Goal: Task Accomplishment & Management: Complete application form

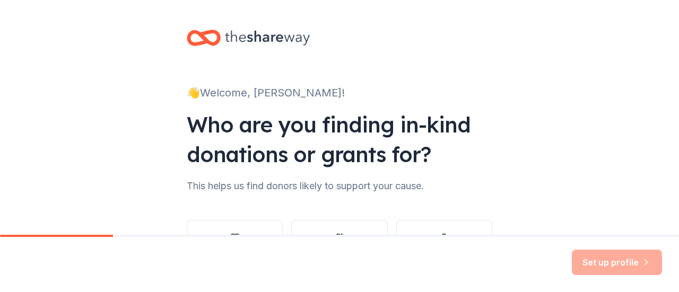
scroll to position [87, 0]
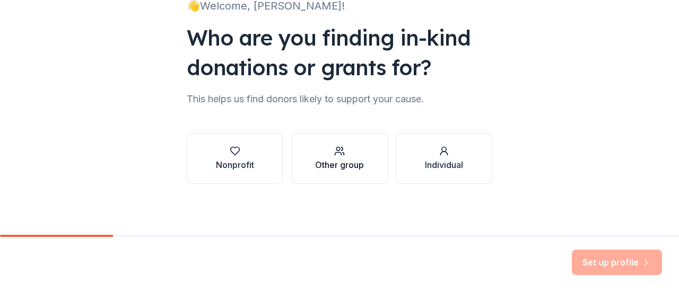
click at [348, 155] on div "button" at bounding box center [339, 151] width 49 height 11
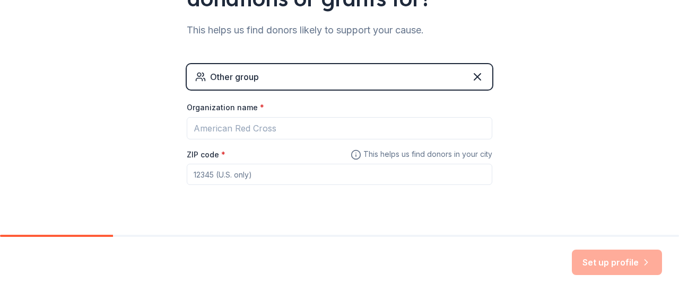
scroll to position [168, 0]
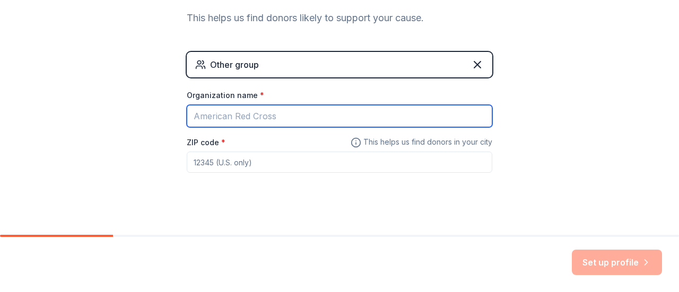
click at [336, 113] on input "Organization name *" at bounding box center [340, 116] width 306 height 22
type input "SOL Collective"
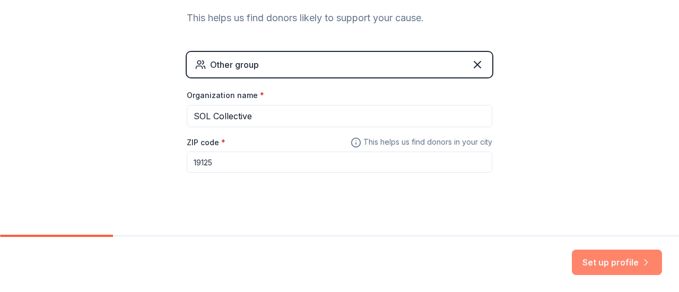
type input "19125"
click at [592, 266] on button "Set up profile" at bounding box center [617, 262] width 90 height 25
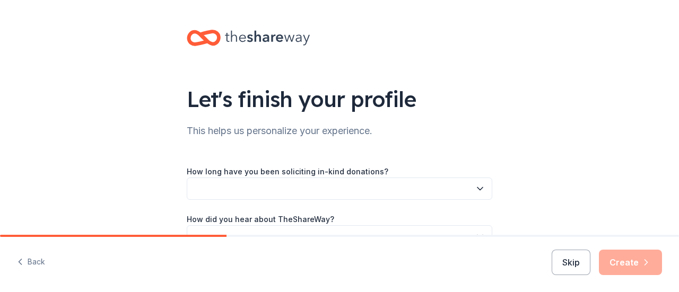
scroll to position [64, 0]
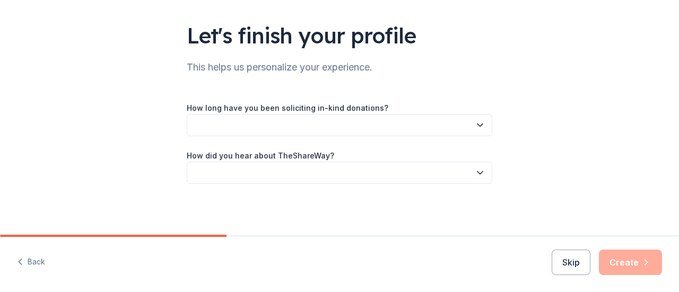
click at [309, 118] on button "button" at bounding box center [340, 125] width 306 height 22
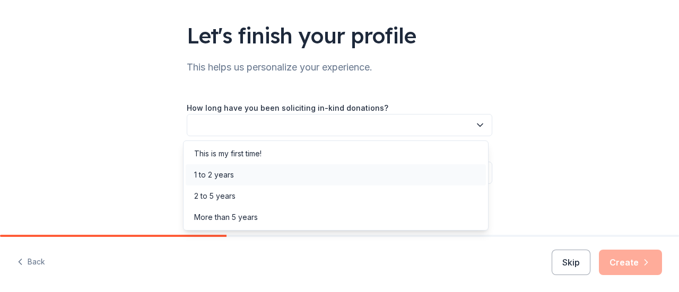
click at [266, 172] on div "1 to 2 years" at bounding box center [336, 175] width 300 height 21
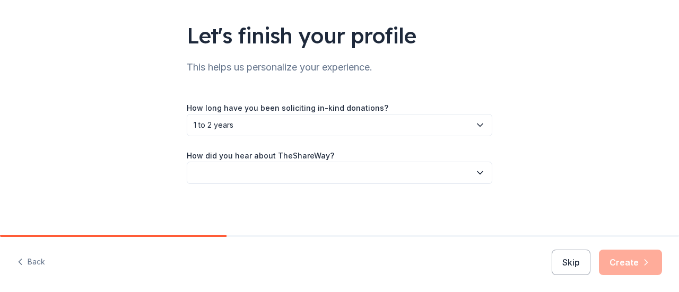
click at [269, 172] on button "button" at bounding box center [340, 173] width 306 height 22
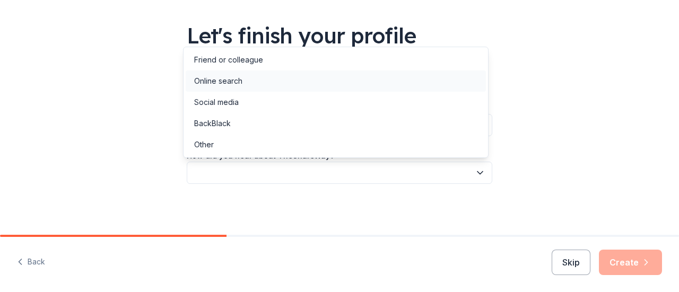
click at [247, 82] on div "Online search" at bounding box center [336, 81] width 300 height 21
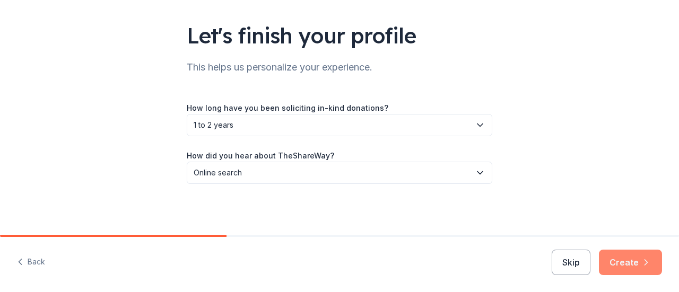
click at [645, 265] on icon "button" at bounding box center [646, 262] width 3 height 5
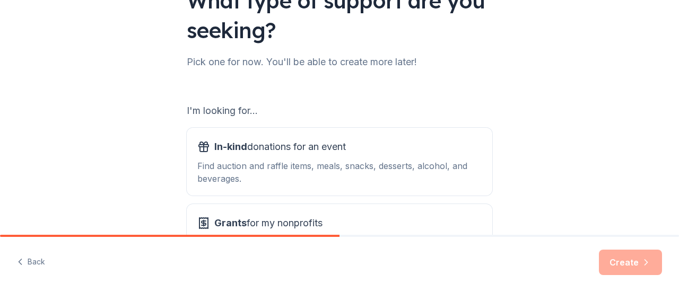
scroll to position [193, 0]
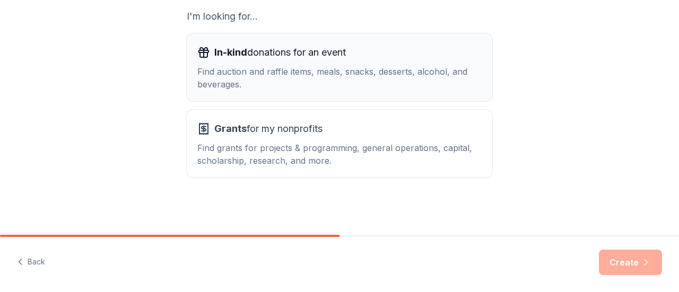
click at [357, 96] on button "In-kind donations for an event Find auction and raffle items, meals, snacks, de…" at bounding box center [340, 67] width 306 height 68
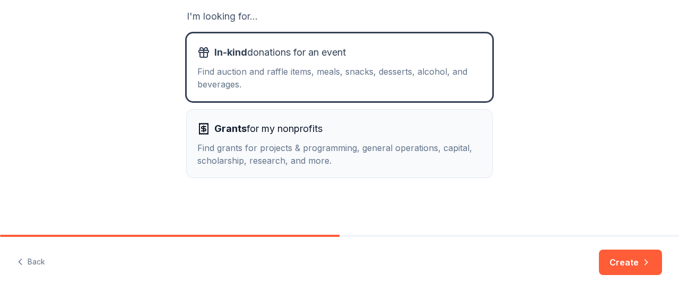
click at [349, 136] on div "Grants for my nonprofits" at bounding box center [339, 128] width 284 height 17
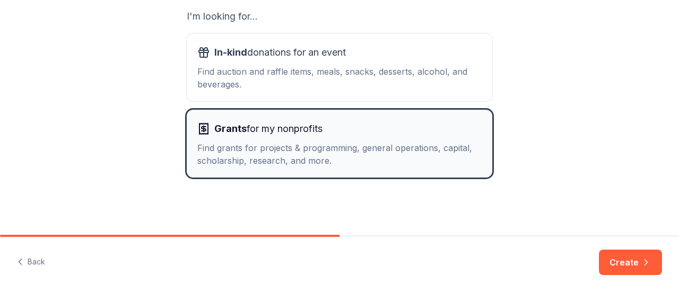
scroll to position [123, 0]
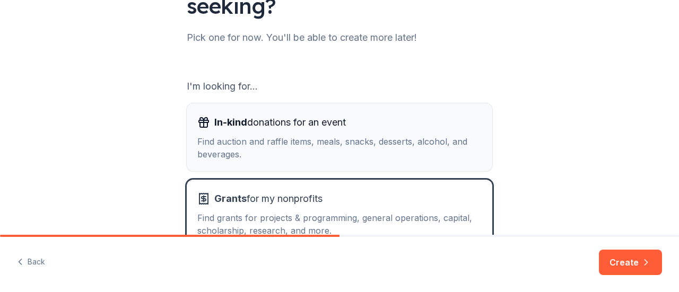
click at [315, 140] on div "Find auction and raffle items, meals, snacks, desserts, alcohol, and beverages." at bounding box center [339, 147] width 284 height 25
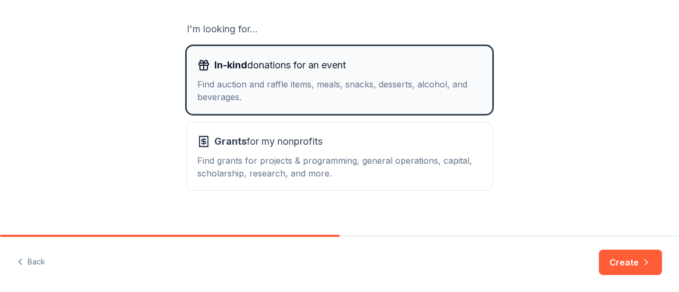
scroll to position [182, 0]
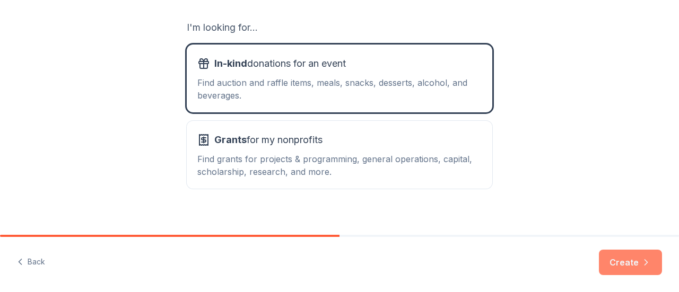
click at [639, 264] on button "Create" at bounding box center [630, 262] width 63 height 25
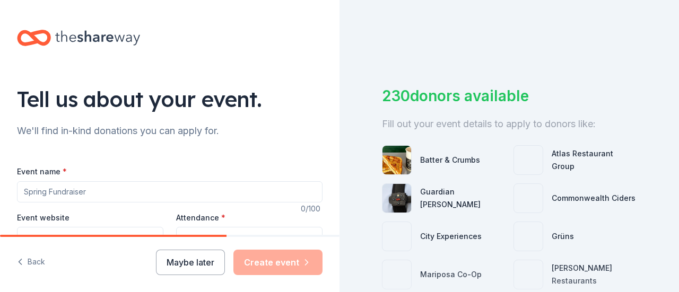
scroll to position [92, 0]
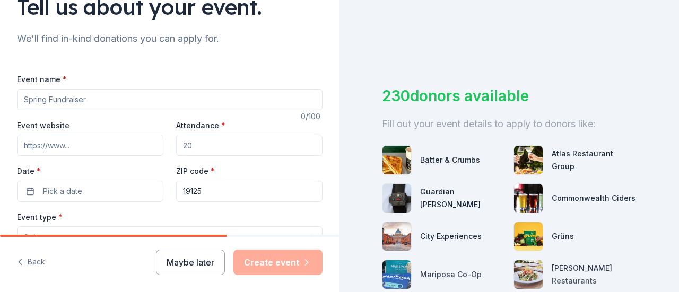
click at [101, 101] on input "Event name *" at bounding box center [170, 99] width 306 height 21
type input "SOL Collective Weekly Outreach"
type input "200"
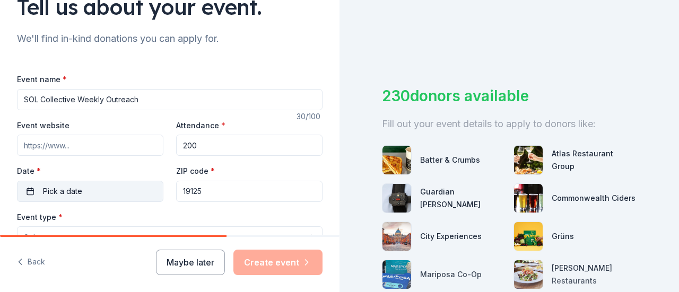
click at [76, 200] on button "Pick a date" at bounding box center [90, 191] width 146 height 21
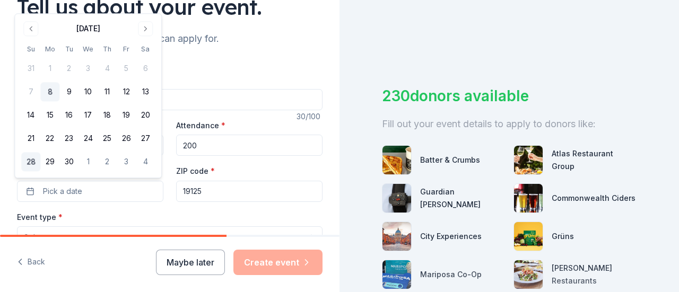
click at [28, 159] on button "28" at bounding box center [30, 162] width 19 height 19
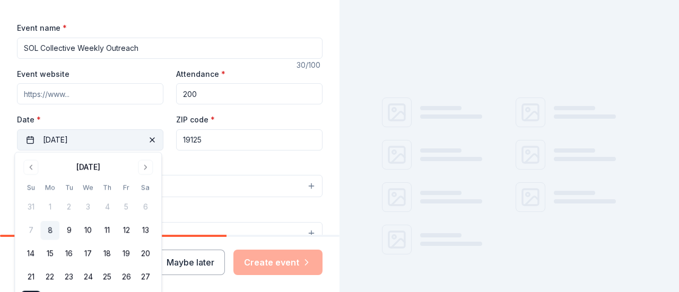
scroll to position [145, 0]
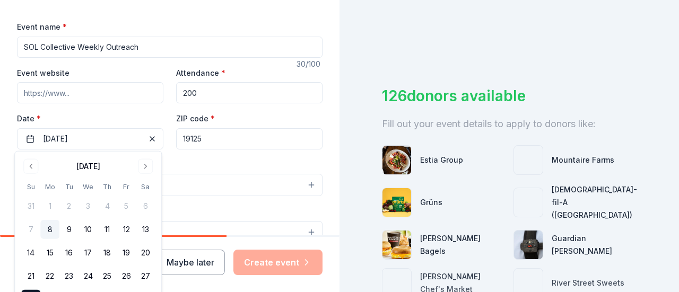
click at [134, 110] on div "Event website Attendance * 200 Date * 09/28/2025 ZIP code * 19125" at bounding box center [170, 107] width 306 height 83
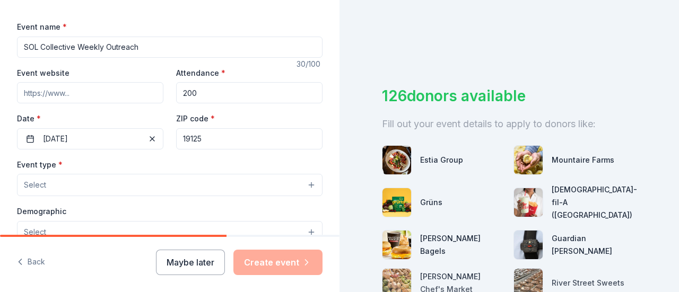
click at [79, 181] on button "Select" at bounding box center [170, 185] width 306 height 22
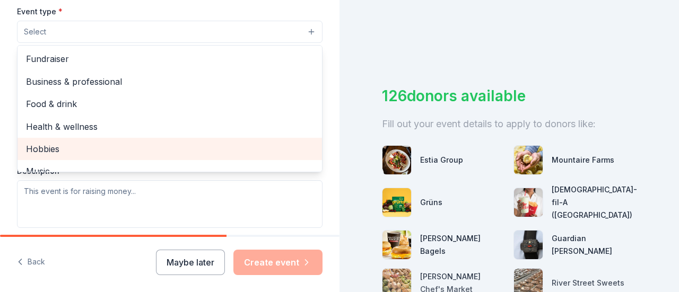
scroll to position [35, 0]
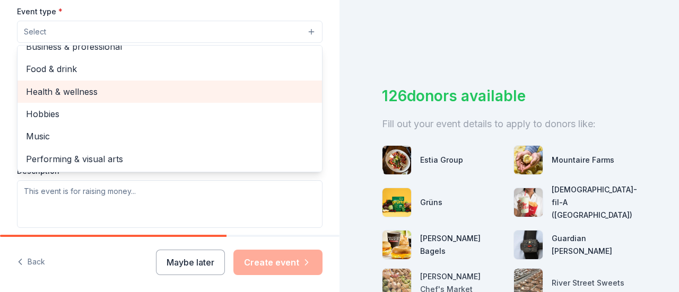
click at [94, 89] on span "Health & wellness" at bounding box center [170, 92] width 288 height 14
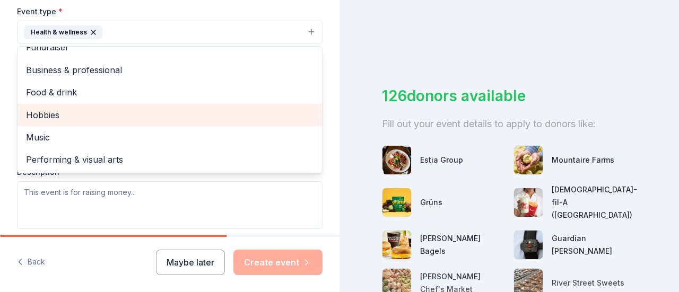
scroll to position [0, 0]
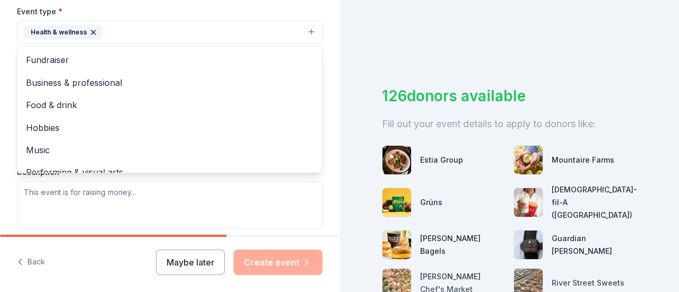
click at [7, 80] on div "Tell us about your event. We'll find in-kind donations you can apply for. Event…" at bounding box center [170, 55] width 340 height 707
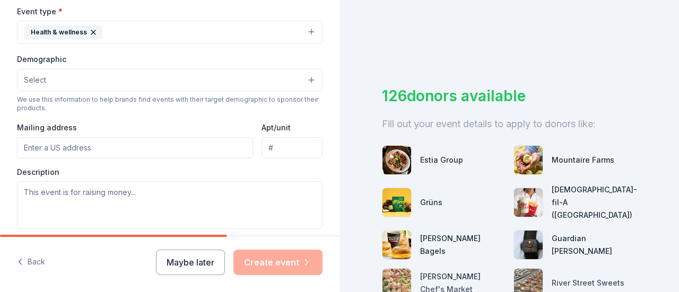
click at [58, 77] on button "Select" at bounding box center [170, 80] width 306 height 22
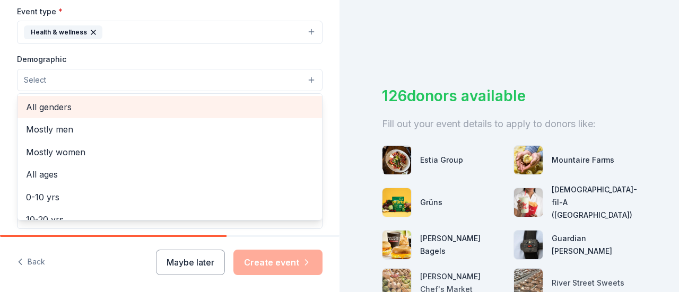
click at [65, 100] on span "All genders" at bounding box center [170, 107] width 288 height 14
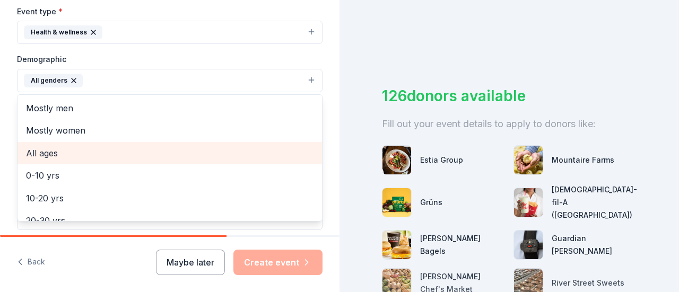
click at [49, 147] on span "All ages" at bounding box center [170, 153] width 288 height 14
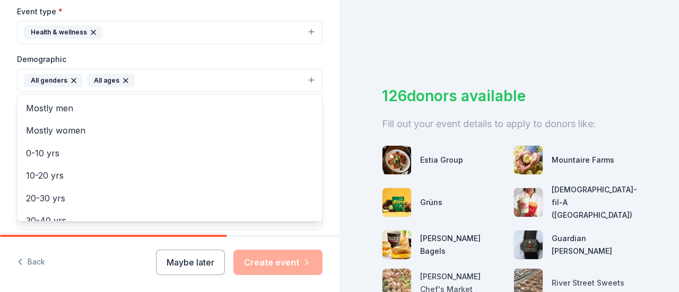
click at [5, 95] on div "Tell us about your event. We'll find in-kind donations you can apply for. Event…" at bounding box center [170, 56] width 340 height 708
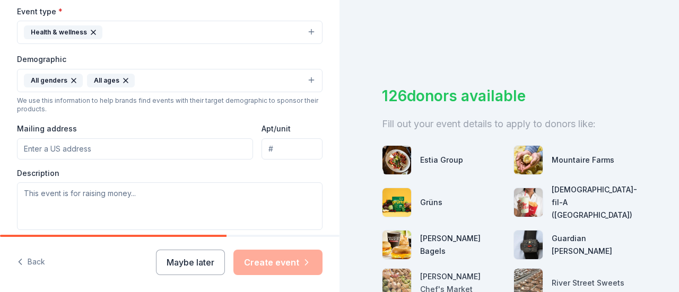
click at [59, 150] on input "Mailing address" at bounding box center [135, 149] width 236 height 21
type input "1533 N Newkirk St"
type input "19121"
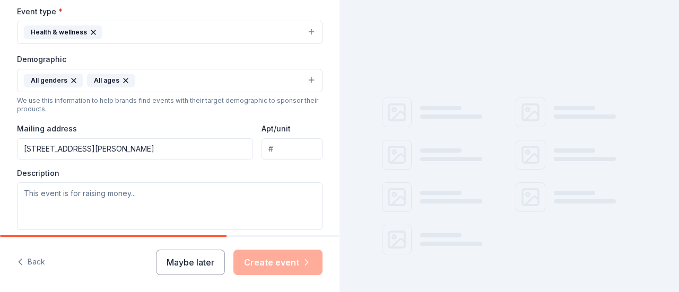
scroll to position [340, 0]
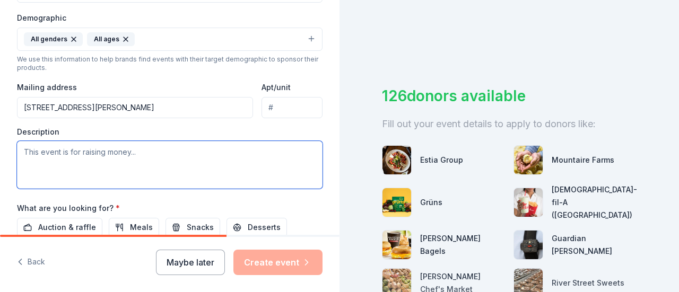
click at [111, 165] on textarea at bounding box center [170, 165] width 306 height 48
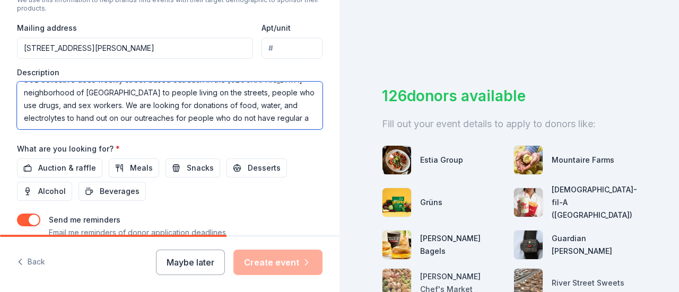
scroll to position [19, 0]
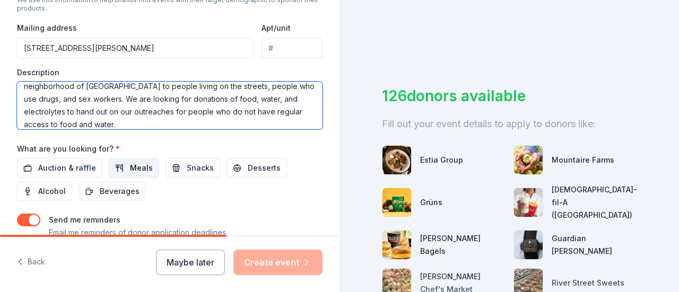
type textarea "SOL Collective does weekly street-based outreach in the Kensington neighborhood…"
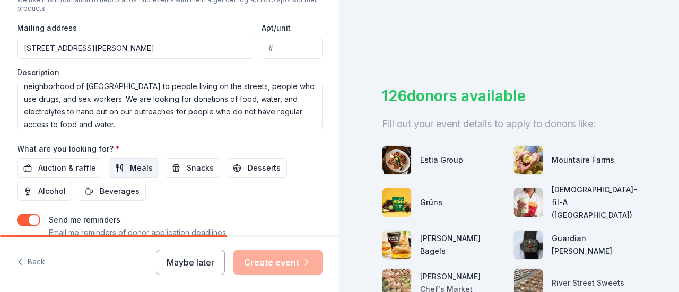
click at [151, 167] on button "Meals" at bounding box center [134, 168] width 50 height 19
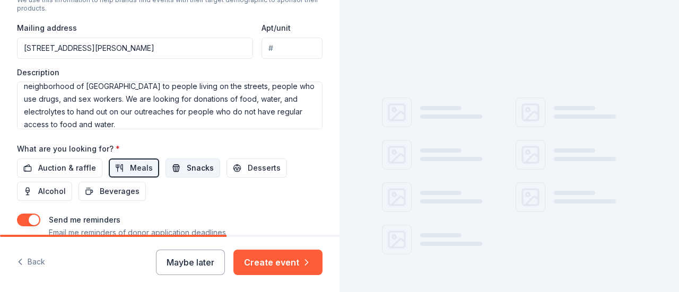
click at [179, 166] on button "Snacks" at bounding box center [193, 168] width 55 height 19
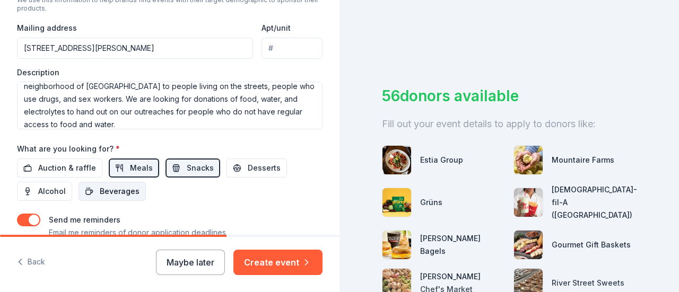
click at [116, 185] on span "Beverages" at bounding box center [120, 191] width 40 height 13
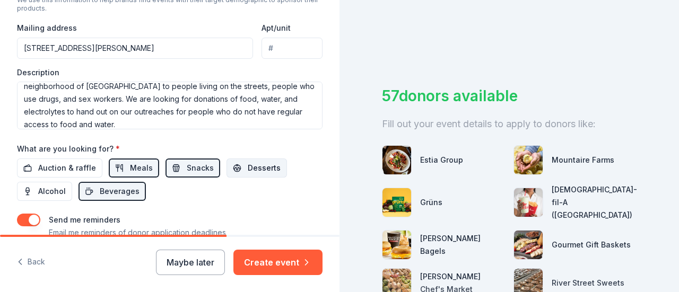
click at [252, 167] on span "Desserts" at bounding box center [264, 168] width 33 height 13
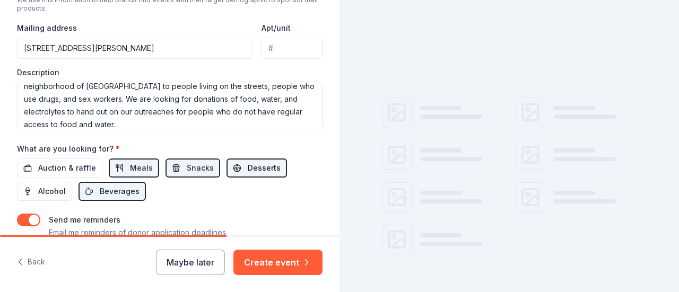
scroll to position [470, 0]
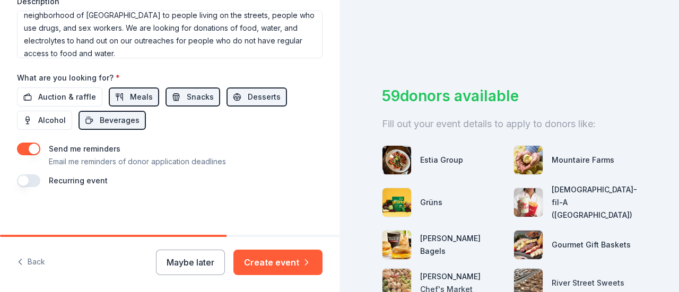
click at [34, 148] on button "button" at bounding box center [28, 149] width 23 height 13
click at [28, 178] on button "button" at bounding box center [28, 181] width 23 height 13
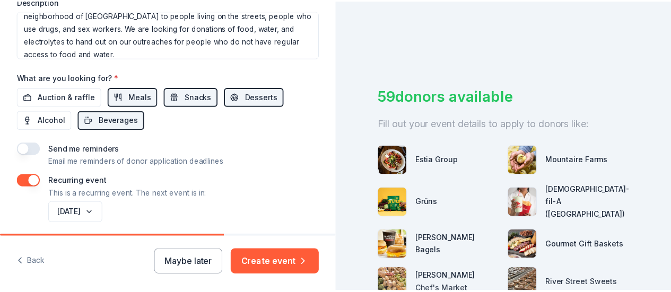
scroll to position [508, 0]
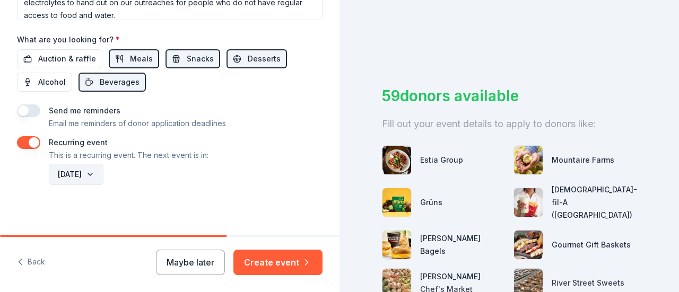
click at [103, 170] on button "September 2026" at bounding box center [76, 174] width 55 height 21
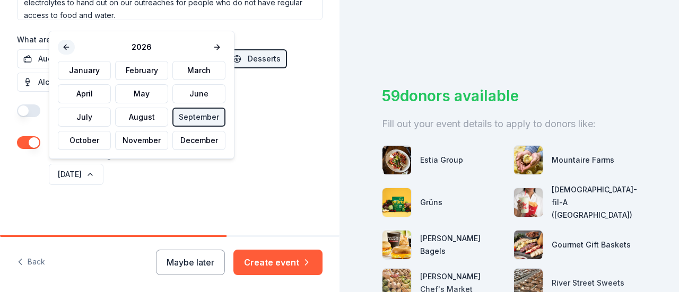
click at [67, 42] on button at bounding box center [66, 47] width 17 height 15
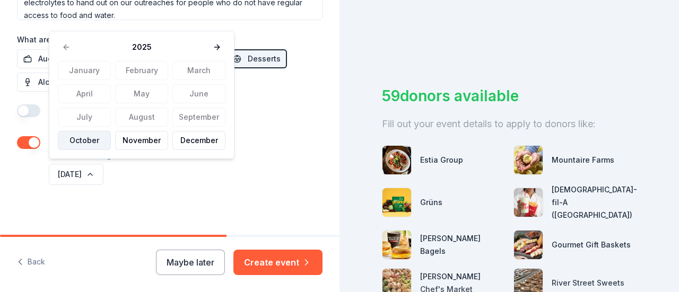
click at [89, 143] on button "October" at bounding box center [84, 140] width 53 height 19
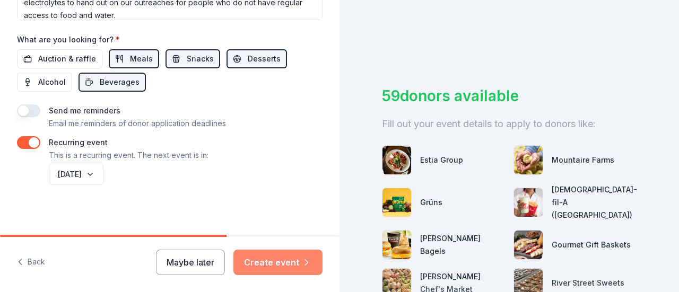
click at [271, 262] on button "Create event" at bounding box center [277, 262] width 89 height 25
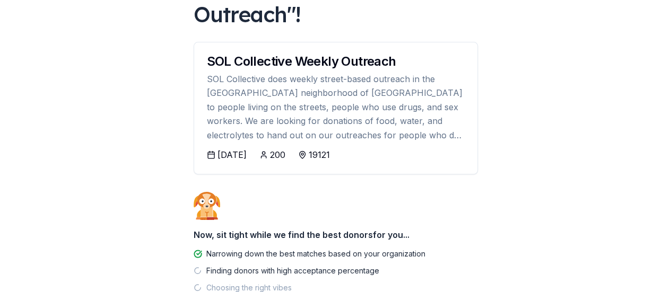
scroll to position [152, 0]
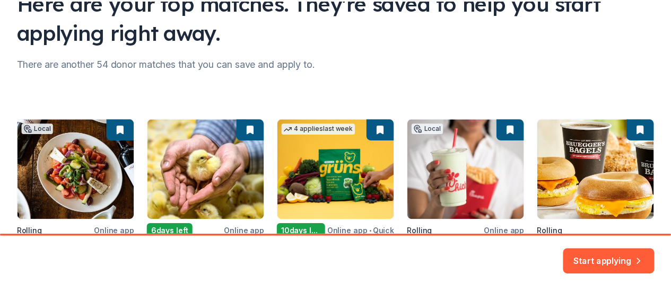
scroll to position [211, 0]
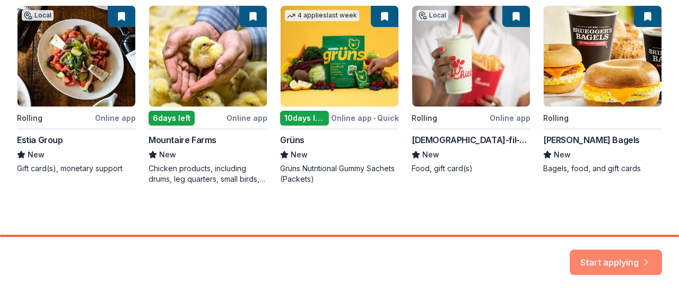
click at [600, 256] on button "Start applying" at bounding box center [616, 256] width 92 height 25
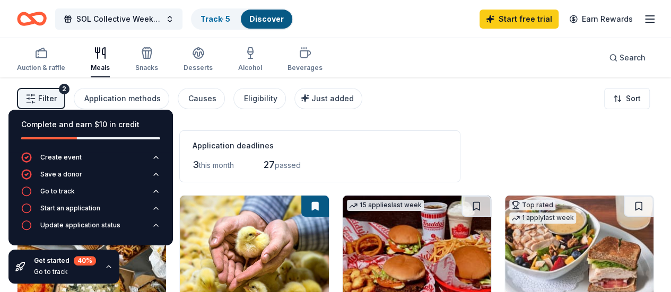
click at [107, 265] on icon "button" at bounding box center [109, 267] width 8 height 8
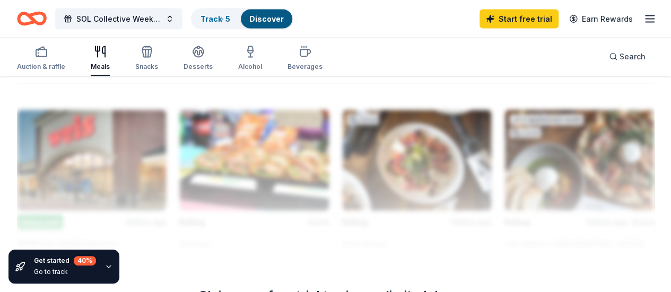
scroll to position [1114, 0]
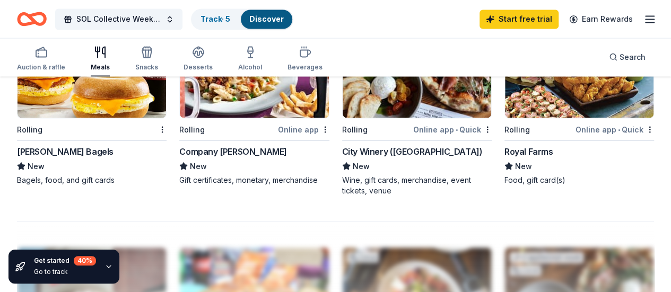
scroll to position [975, 0]
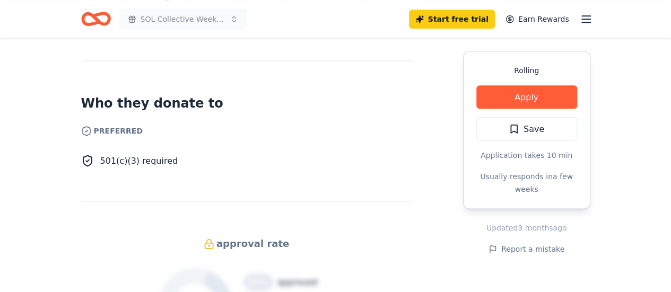
scroll to position [551, 0]
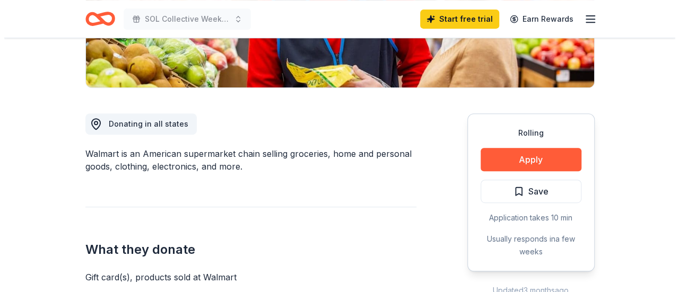
scroll to position [234, 0]
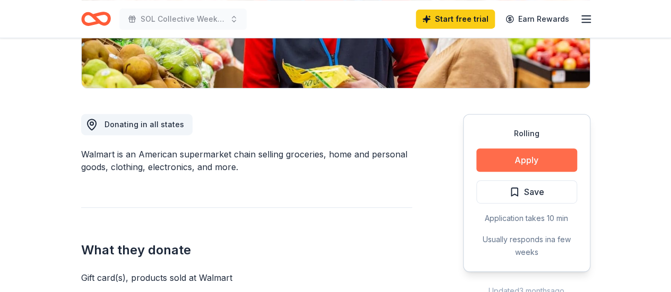
click at [517, 162] on button "Apply" at bounding box center [527, 160] width 101 height 23
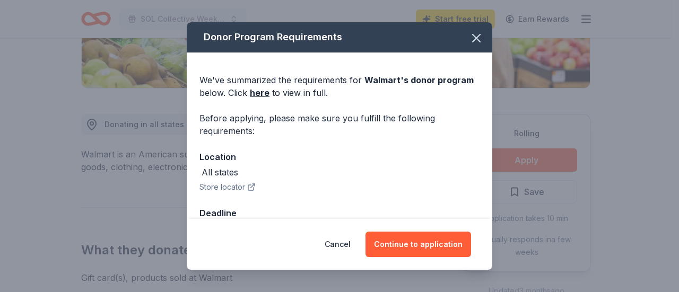
scroll to position [31, 0]
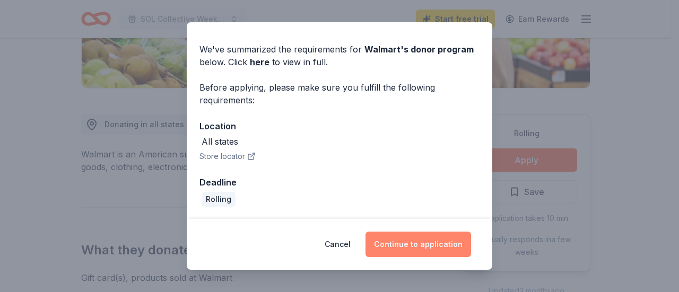
click at [409, 240] on button "Continue to application" at bounding box center [419, 244] width 106 height 25
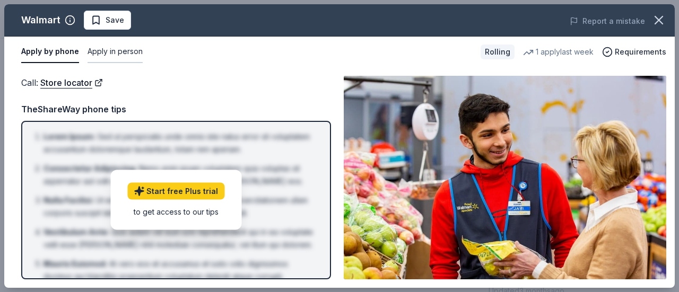
click at [115, 49] on button "Apply in person" at bounding box center [115, 52] width 55 height 22
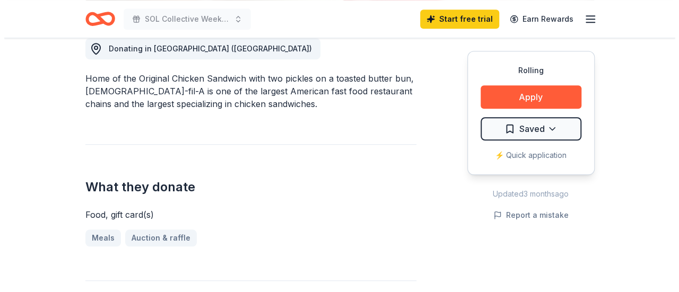
scroll to position [356, 0]
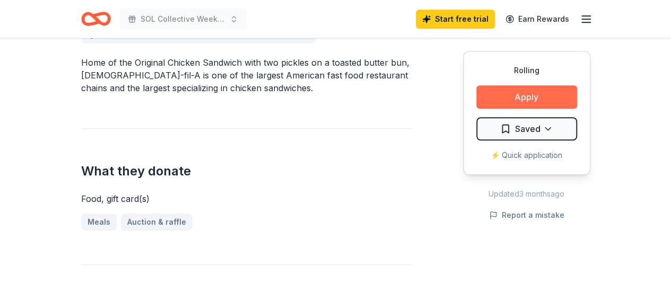
click at [525, 106] on button "Apply" at bounding box center [527, 96] width 101 height 23
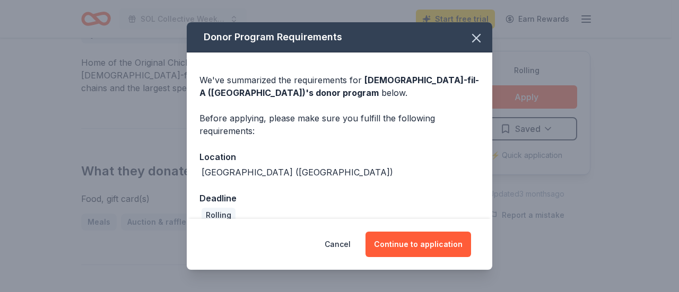
scroll to position [16, 0]
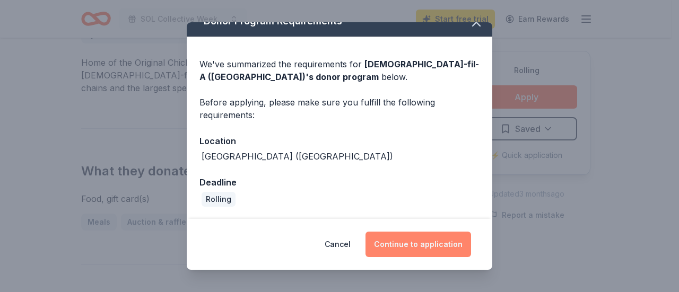
click at [416, 243] on button "Continue to application" at bounding box center [419, 244] width 106 height 25
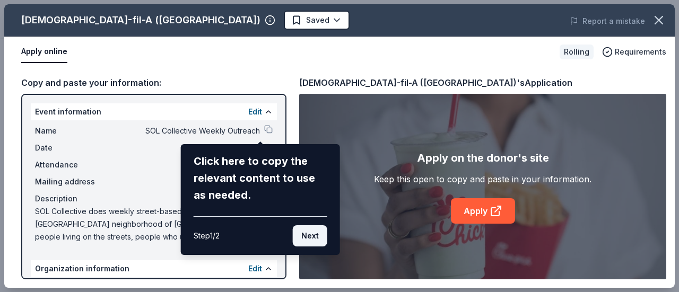
click at [317, 240] on button "Next" at bounding box center [310, 236] width 34 height 21
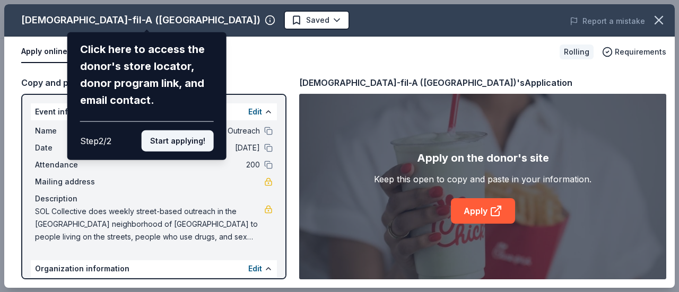
click at [202, 143] on button "Start applying!" at bounding box center [178, 141] width 72 height 21
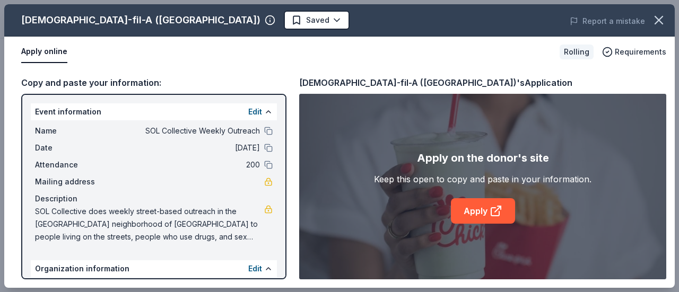
click at [146, 23] on div "Chick-fil-A (Philadelphia) Saved Report a mistake Apply online Rolling Requirem…" at bounding box center [339, 146] width 671 height 284
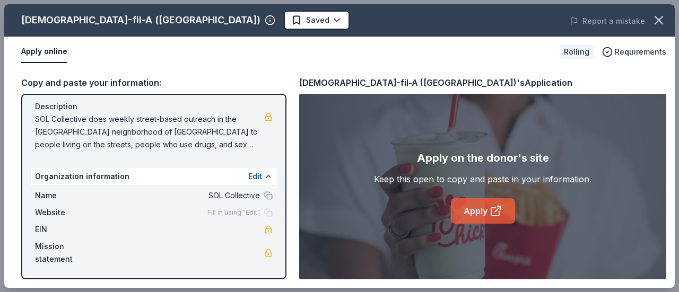
click at [470, 204] on link "Apply" at bounding box center [483, 210] width 64 height 25
click at [477, 213] on link "Apply" at bounding box center [483, 210] width 64 height 25
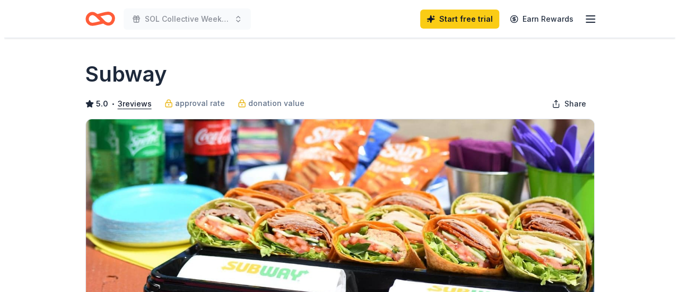
scroll to position [258, 0]
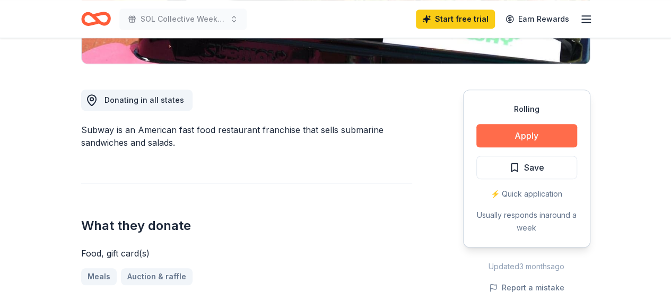
click at [504, 134] on button "Apply" at bounding box center [527, 135] width 101 height 23
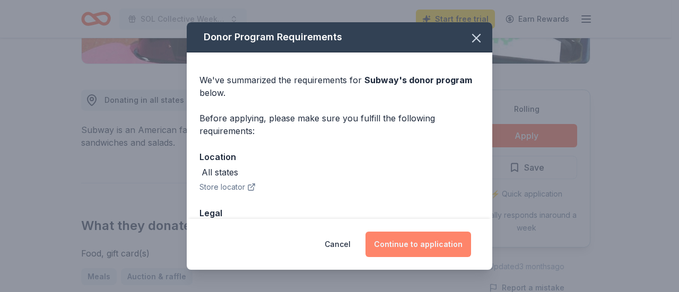
click at [434, 246] on button "Continue to application" at bounding box center [419, 244] width 106 height 25
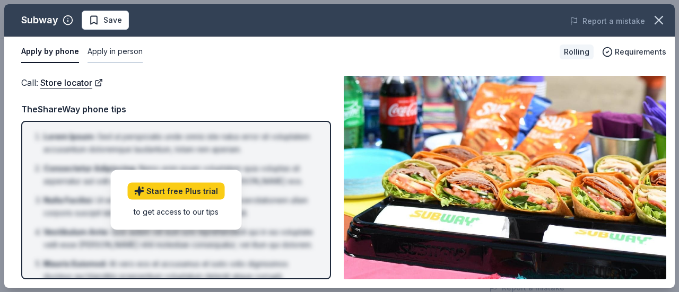
click at [122, 49] on button "Apply in person" at bounding box center [115, 52] width 55 height 22
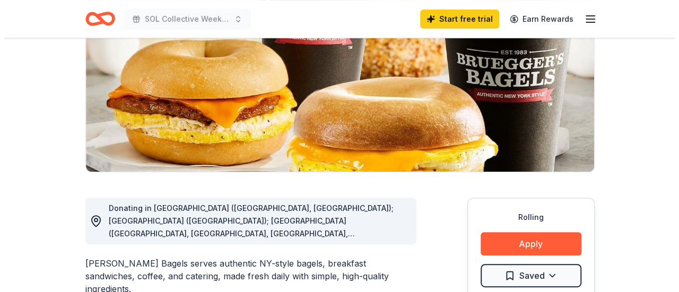
scroll to position [216, 0]
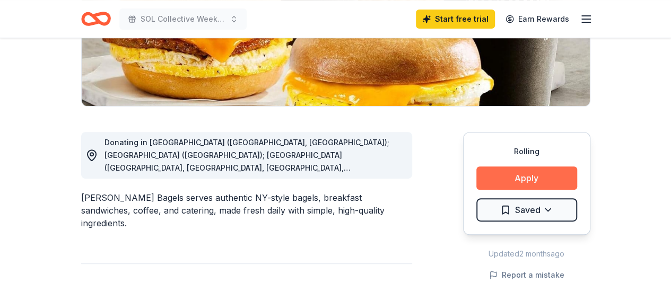
click at [514, 176] on button "Apply" at bounding box center [527, 178] width 101 height 23
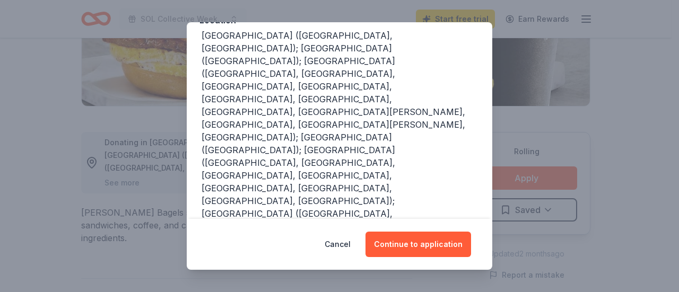
scroll to position [137, 0]
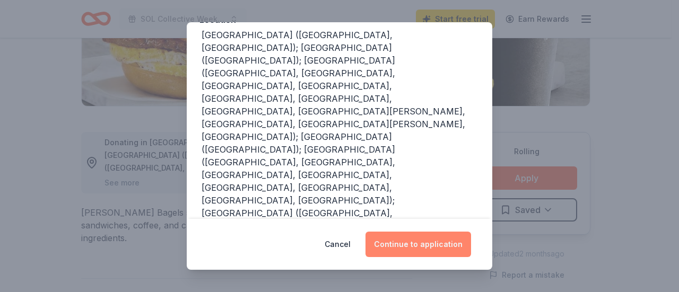
click at [425, 245] on button "Continue to application" at bounding box center [419, 244] width 106 height 25
